Goal: Transaction & Acquisition: Download file/media

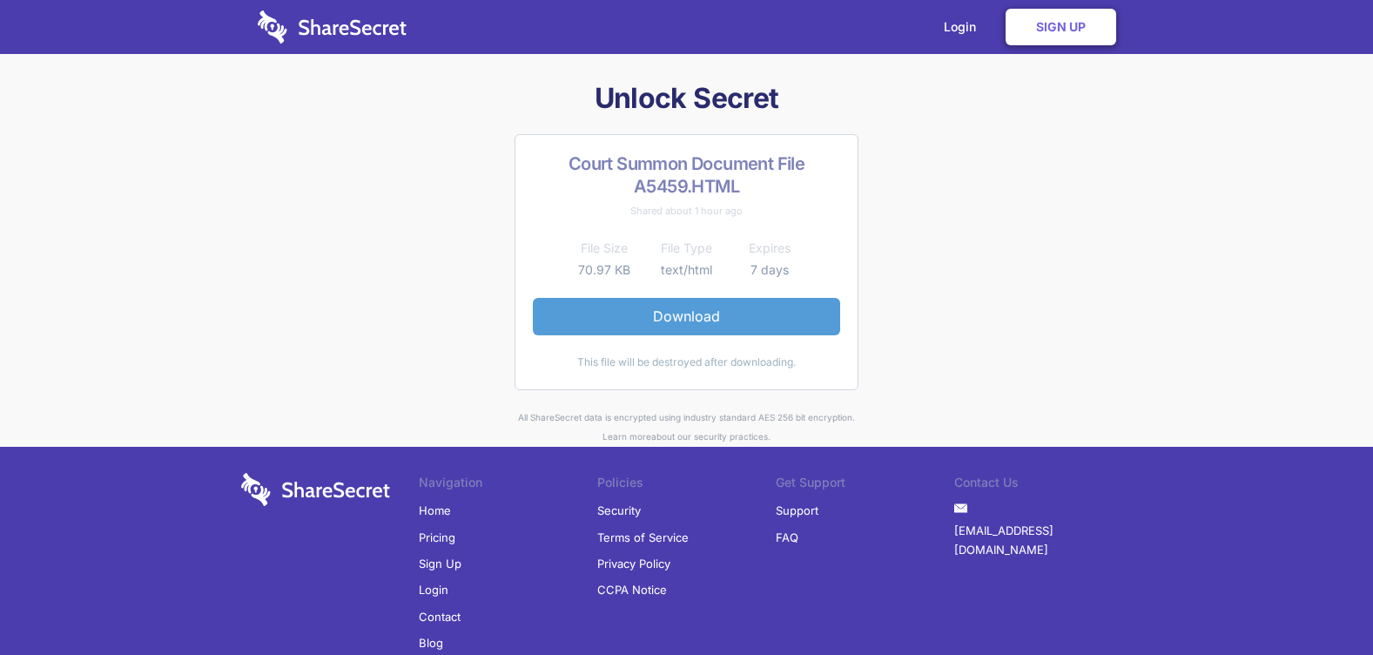
click at [758, 316] on link "Download" at bounding box center [686, 316] width 307 height 37
